Goal: Task Accomplishment & Management: Complete application form

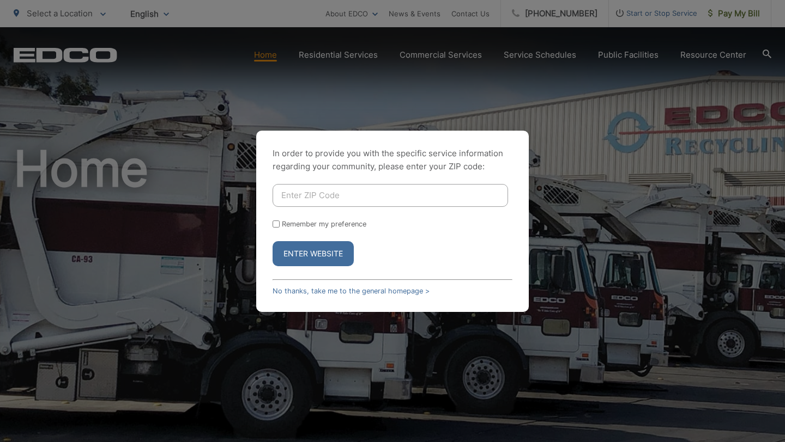
click at [303, 189] on input "Enter ZIP Code" at bounding box center [389, 195] width 235 height 23
type input "91932"
click at [272, 241] on button "Enter Website" at bounding box center [312, 253] width 81 height 25
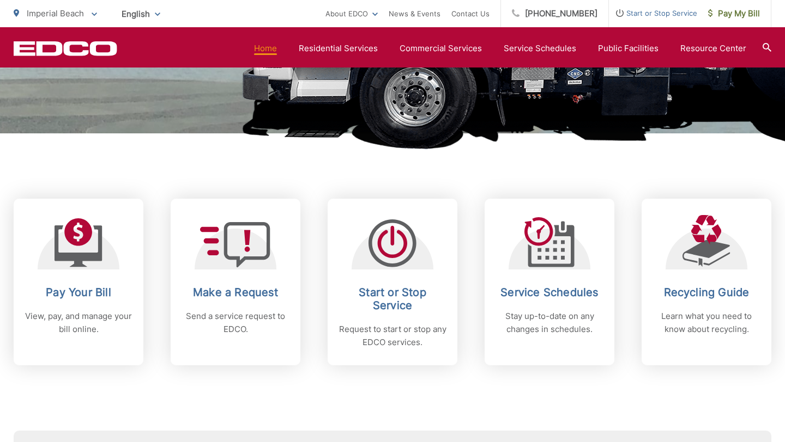
scroll to position [345, 0]
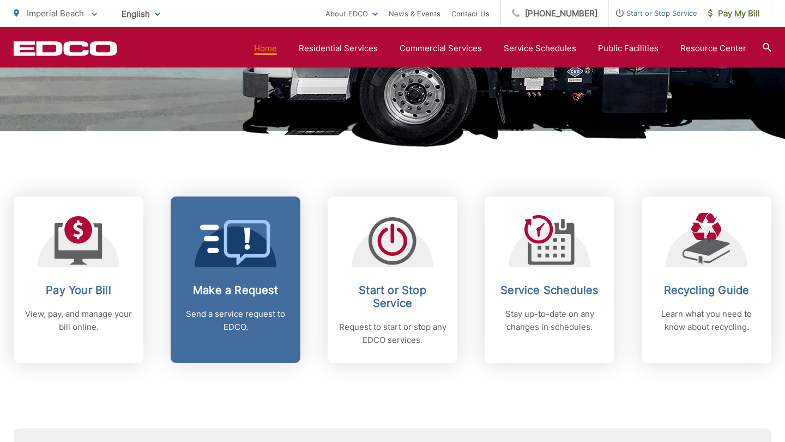
click at [257, 264] on icon at bounding box center [235, 242] width 71 height 45
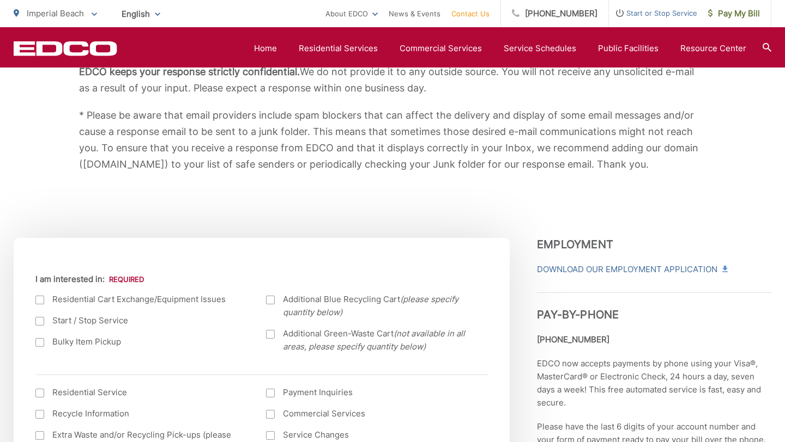
scroll to position [268, 0]
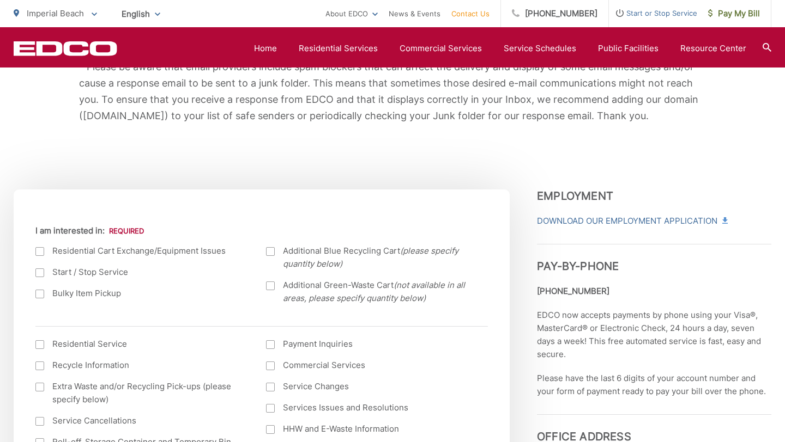
click at [91, 252] on label "Residential Cart Exchange/Equipment Issues" at bounding box center [139, 251] width 209 height 13
click at [0, 0] on input "I am interested in:" at bounding box center [0, 0] width 0 height 0
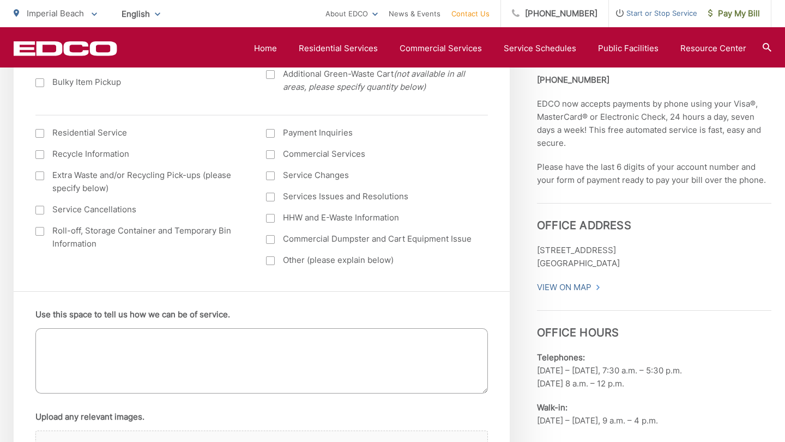
scroll to position [482, 0]
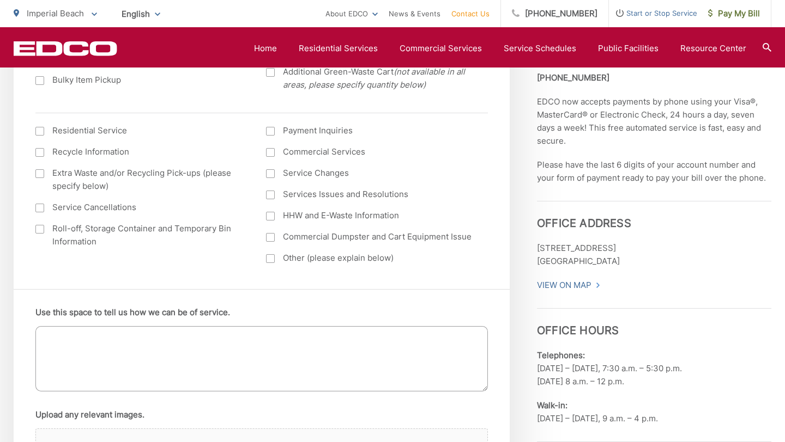
click at [209, 343] on textarea "Use this space to tell us how we can be of service." at bounding box center [261, 358] width 452 height 65
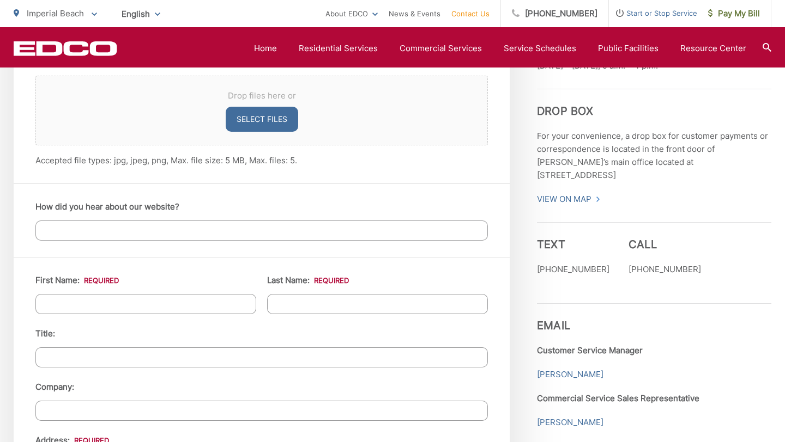
scroll to position [886, 0]
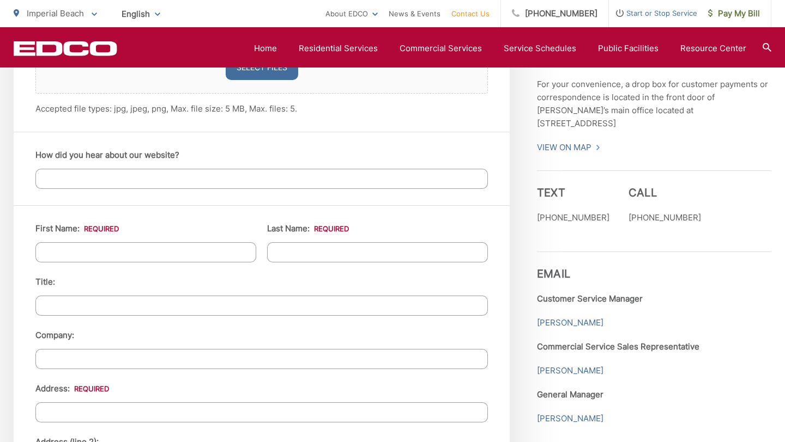
type textarea "My grey bin is missing, please send another one."
click at [183, 248] on input "First Name: *" at bounding box center [145, 252] width 221 height 20
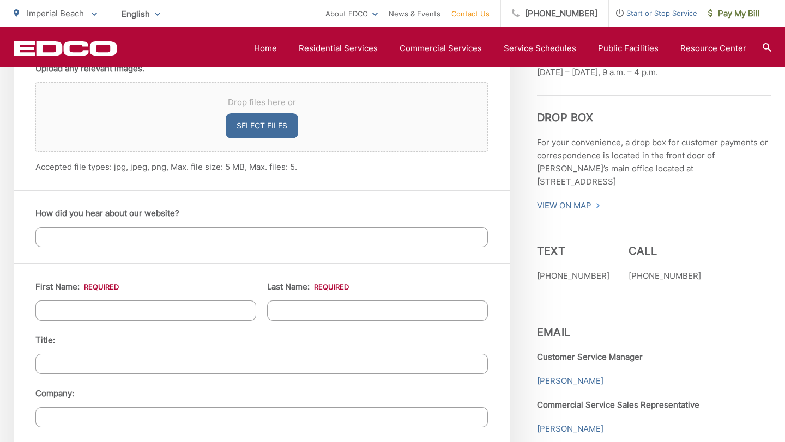
scroll to position [950, 0]
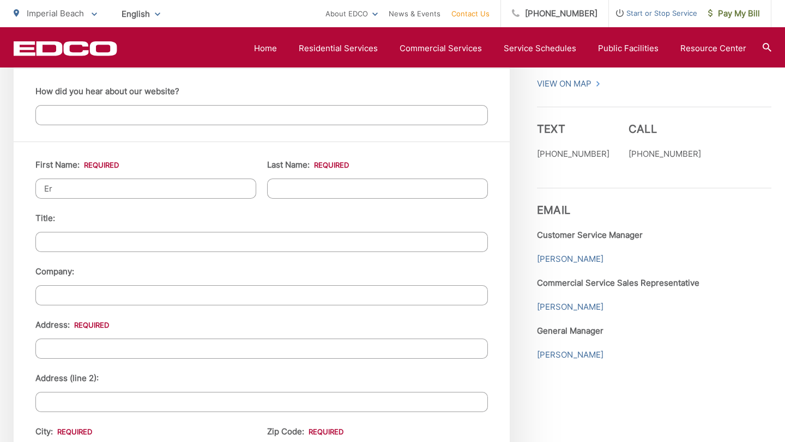
type input "E"
type input "[PERSON_NAME]"
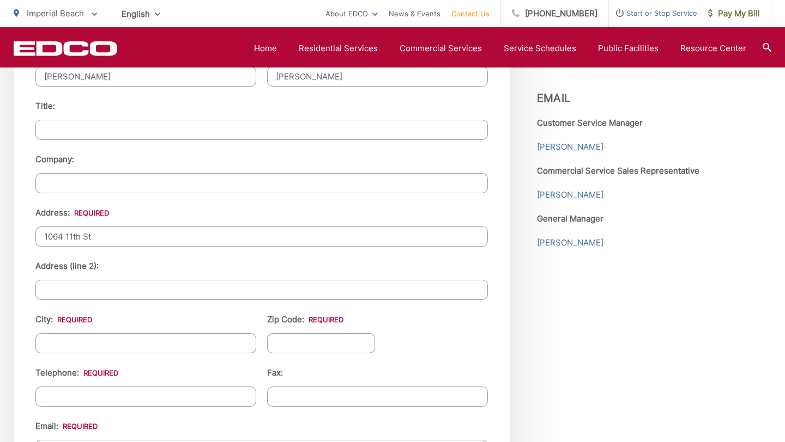
scroll to position [1085, 0]
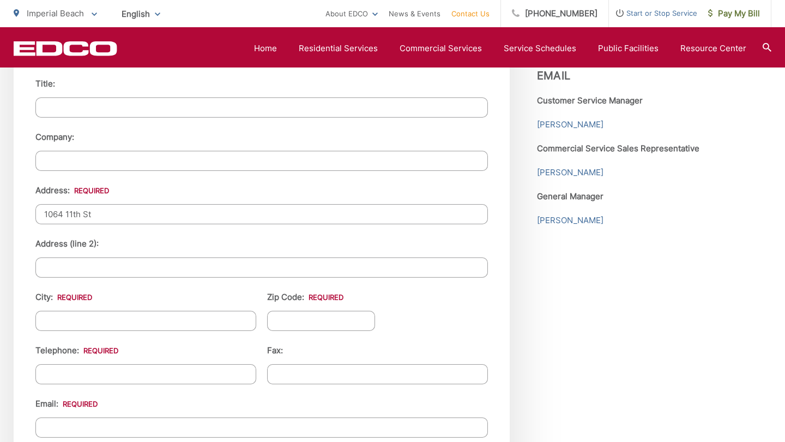
type input "1064 11th St"
click at [93, 317] on input "City: *" at bounding box center [145, 321] width 221 height 20
type input "Imperial Beach"
type input "91932"
click at [49, 379] on input "(___) ___-____" at bounding box center [145, 374] width 221 height 20
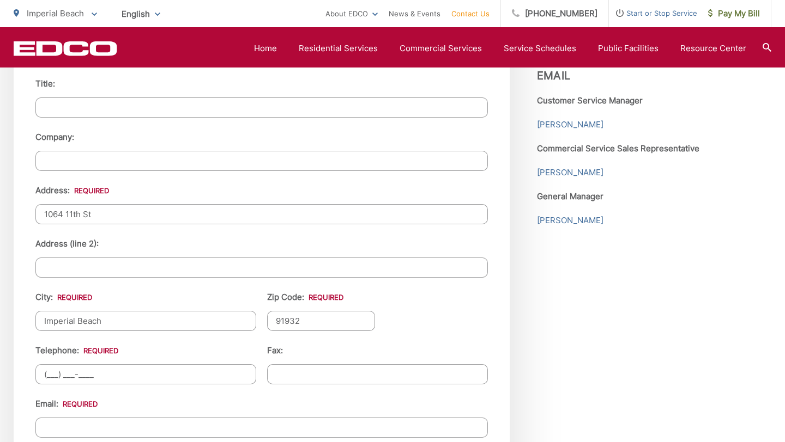
click at [51, 375] on input "(___) ___-____" at bounding box center [145, 374] width 221 height 20
type input "[PHONE_NUMBER]"
click at [65, 428] on input "Email *" at bounding box center [261, 428] width 452 height 20
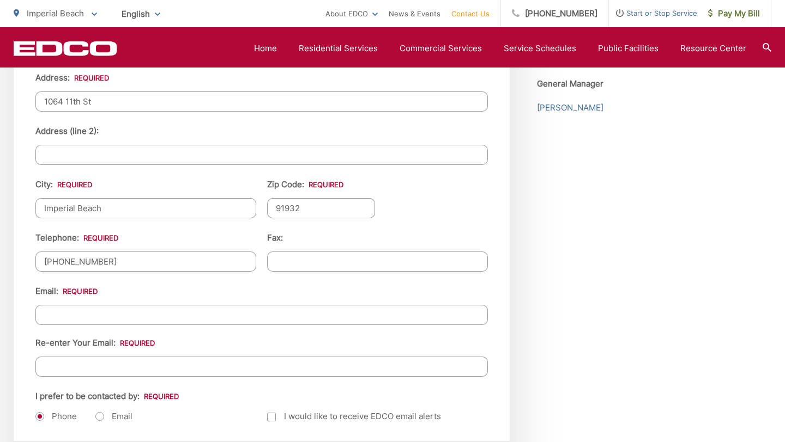
scroll to position [1220, 0]
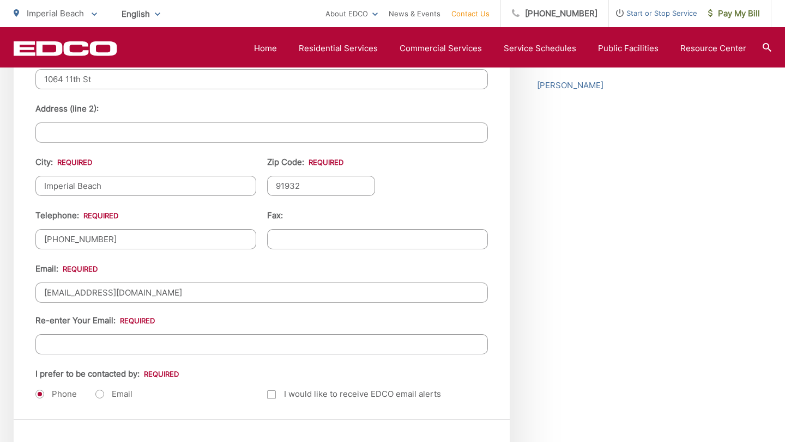
type input "[EMAIL_ADDRESS][DOMAIN_NAME]"
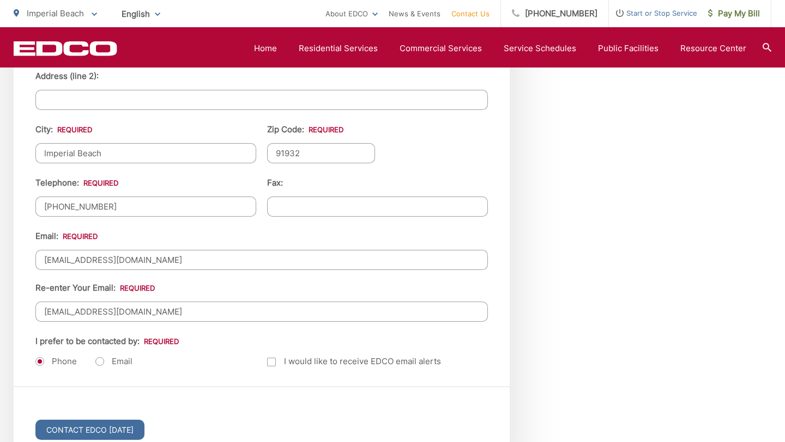
scroll to position [1294, 0]
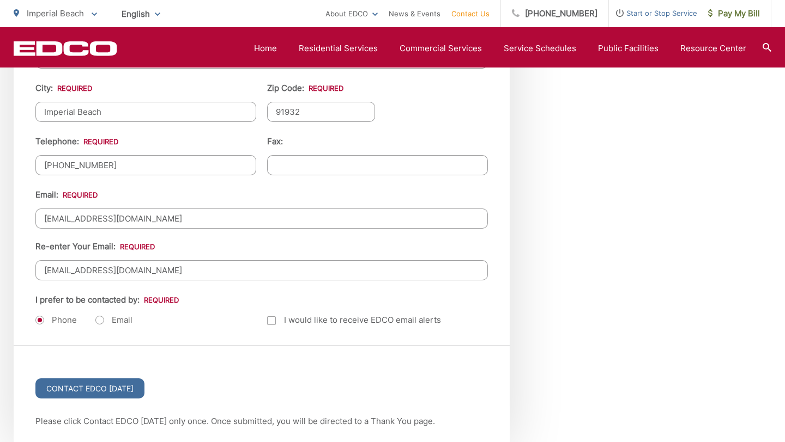
type input "[EMAIL_ADDRESS][DOMAIN_NAME]"
click at [107, 318] on label "Email" at bounding box center [113, 320] width 37 height 11
radio input "true"
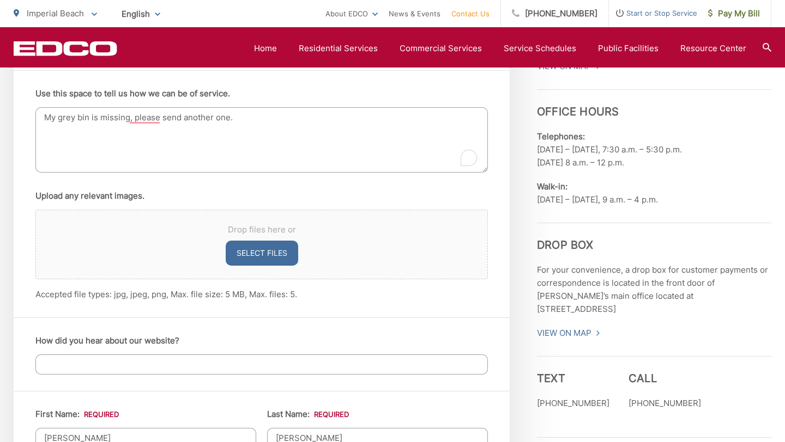
scroll to position [608, 0]
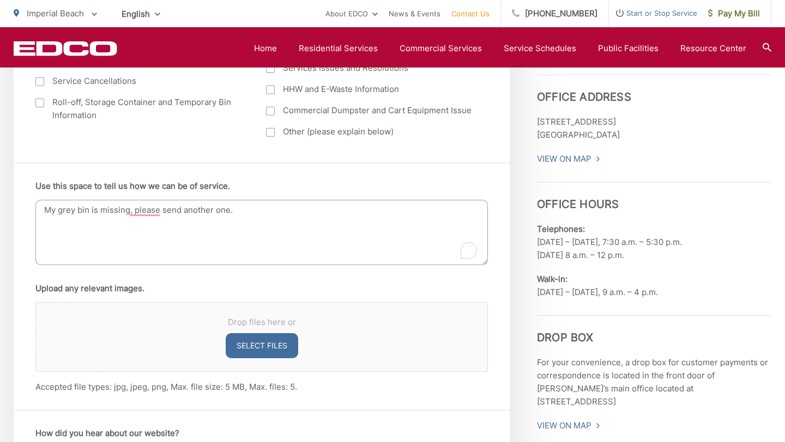
click at [246, 212] on textarea "My grey bin is missing, please send another one." at bounding box center [261, 232] width 452 height 65
paste textarea "26-I3 509552"
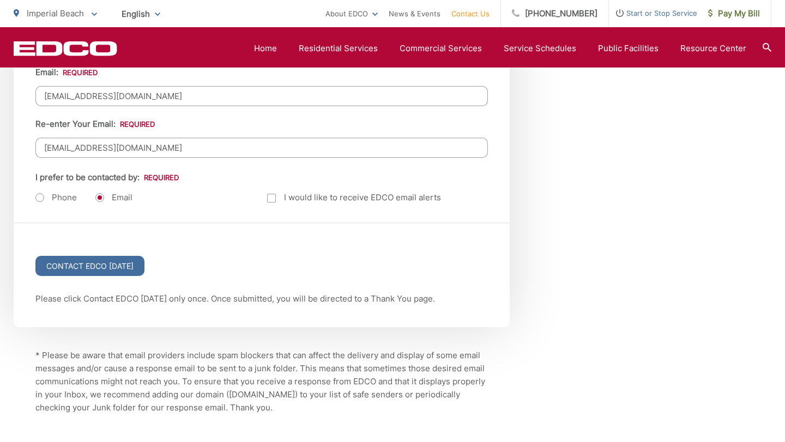
scroll to position [1519, 0]
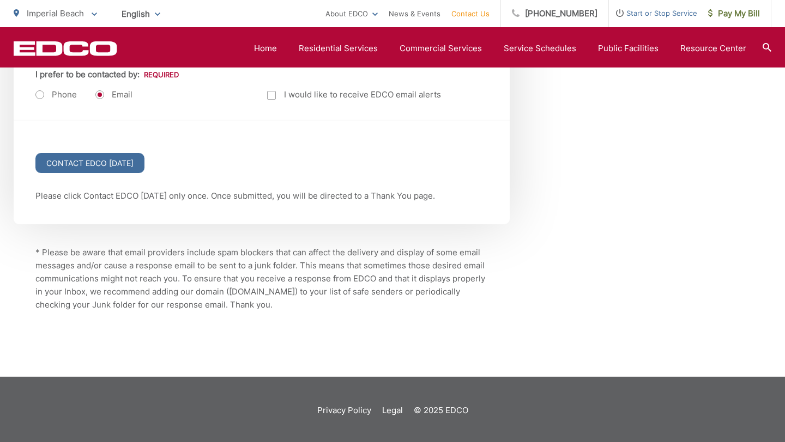
type textarea "My grey bin is missing, please send another one. My account number is 26-I3 509…"
click at [99, 149] on div "Contact EDCO [DATE]" at bounding box center [262, 154] width 496 height 69
click at [99, 153] on input "Contact EDCO [DATE]" at bounding box center [89, 163] width 109 height 20
